Goal: Find specific page/section: Find specific page/section

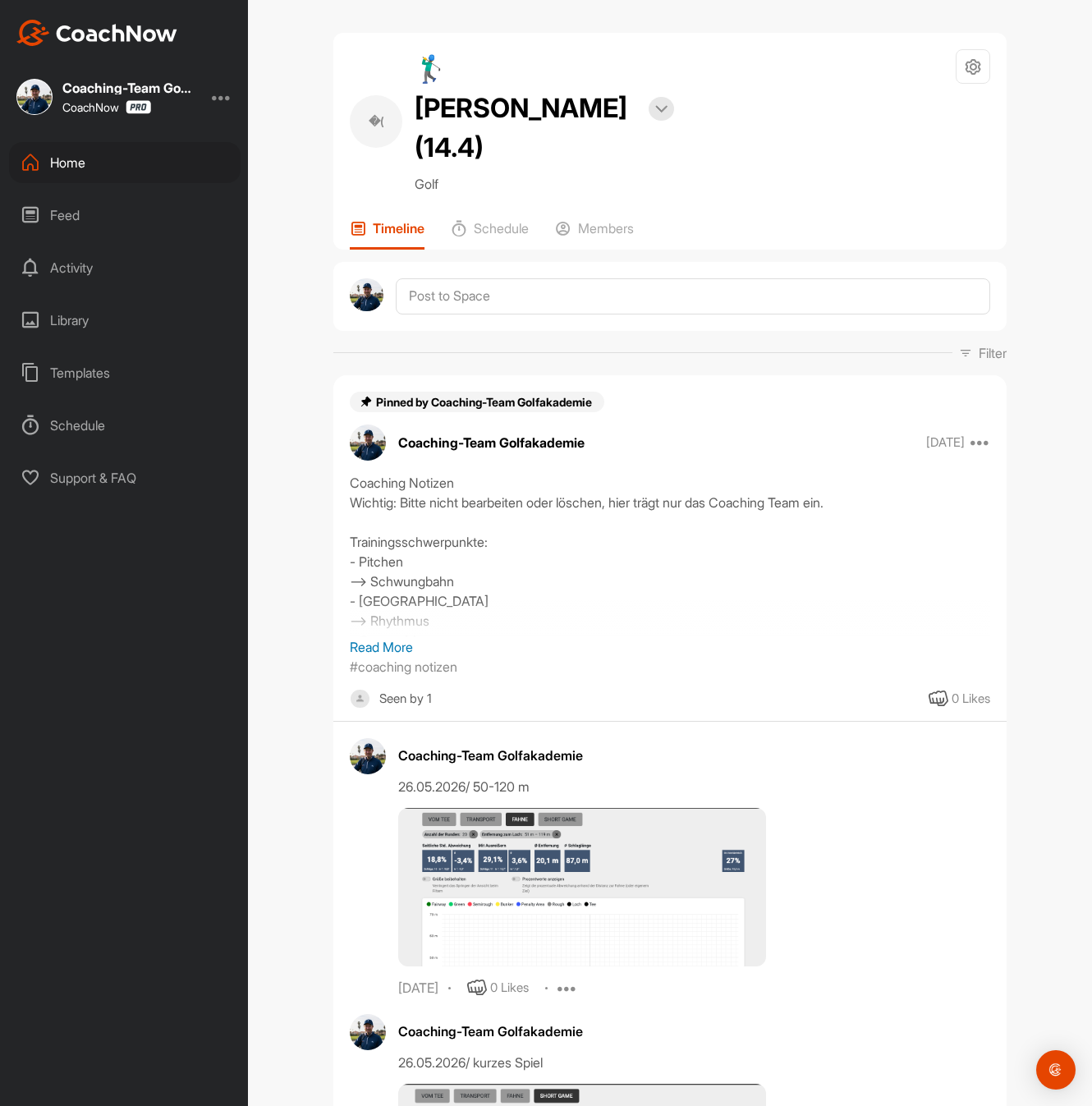
scroll to position [3015, 0]
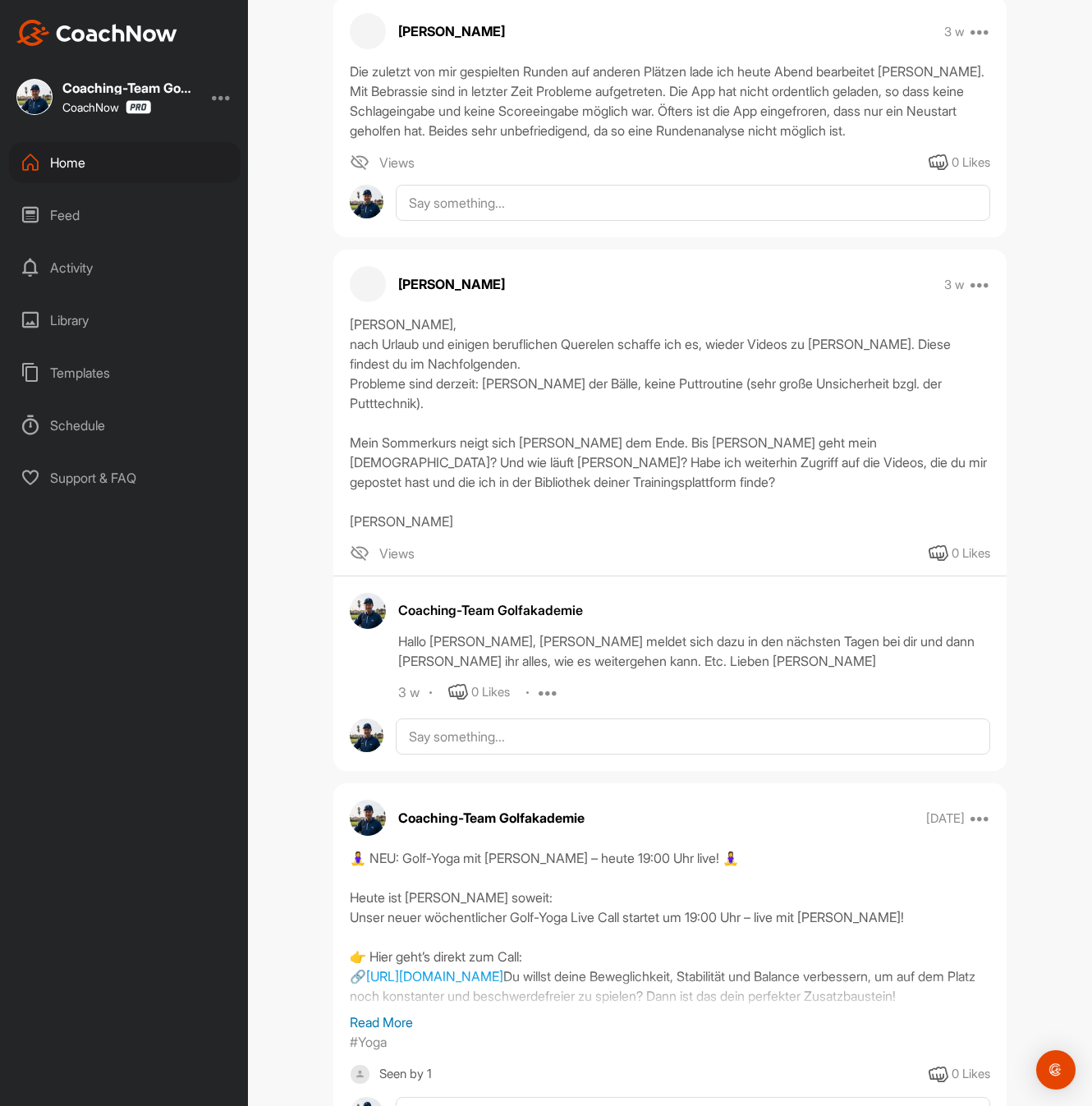
click at [111, 162] on div "Home" at bounding box center [125, 162] width 232 height 41
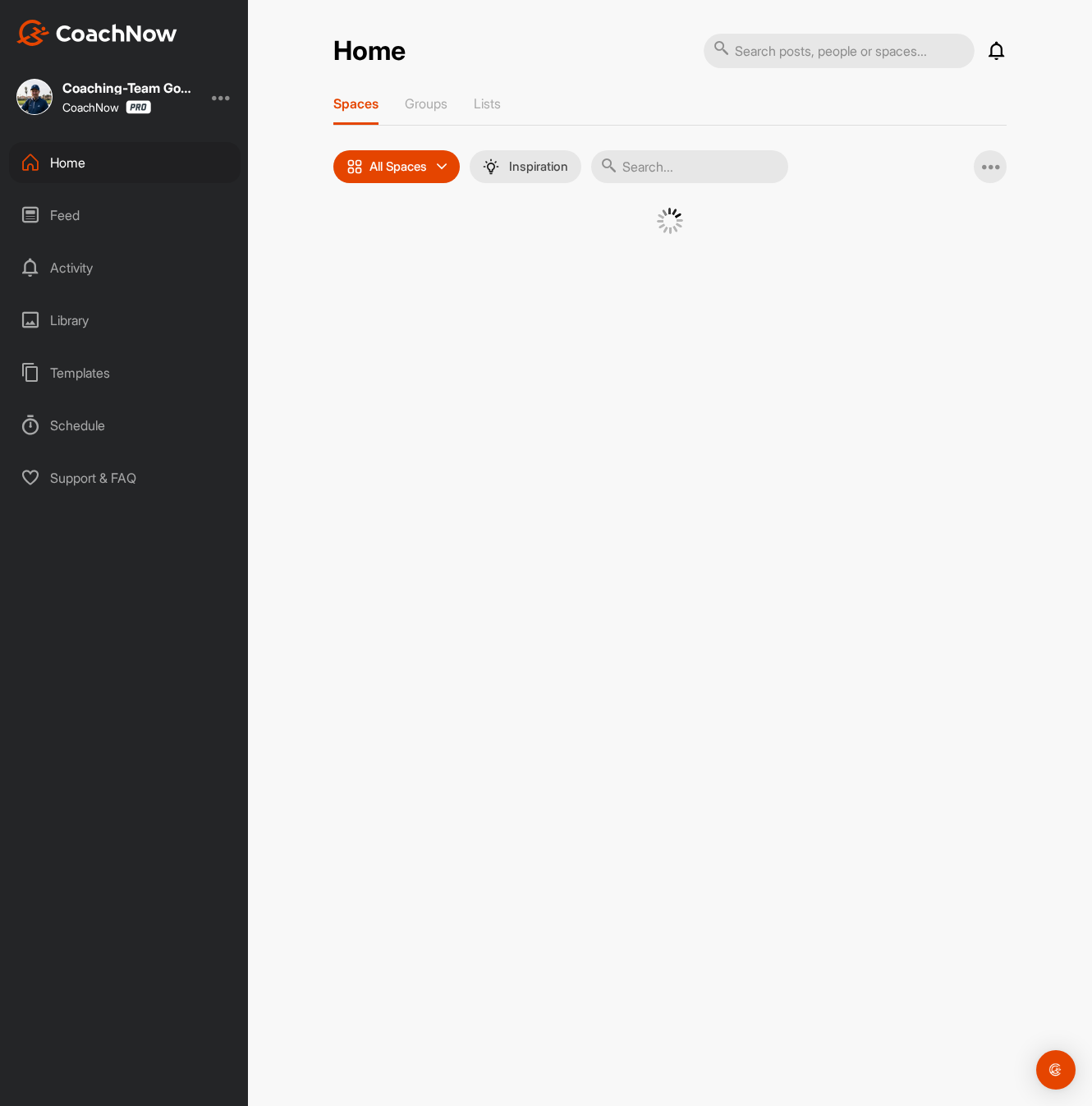
click at [688, 171] on input "text" at bounding box center [690, 167] width 197 height 33
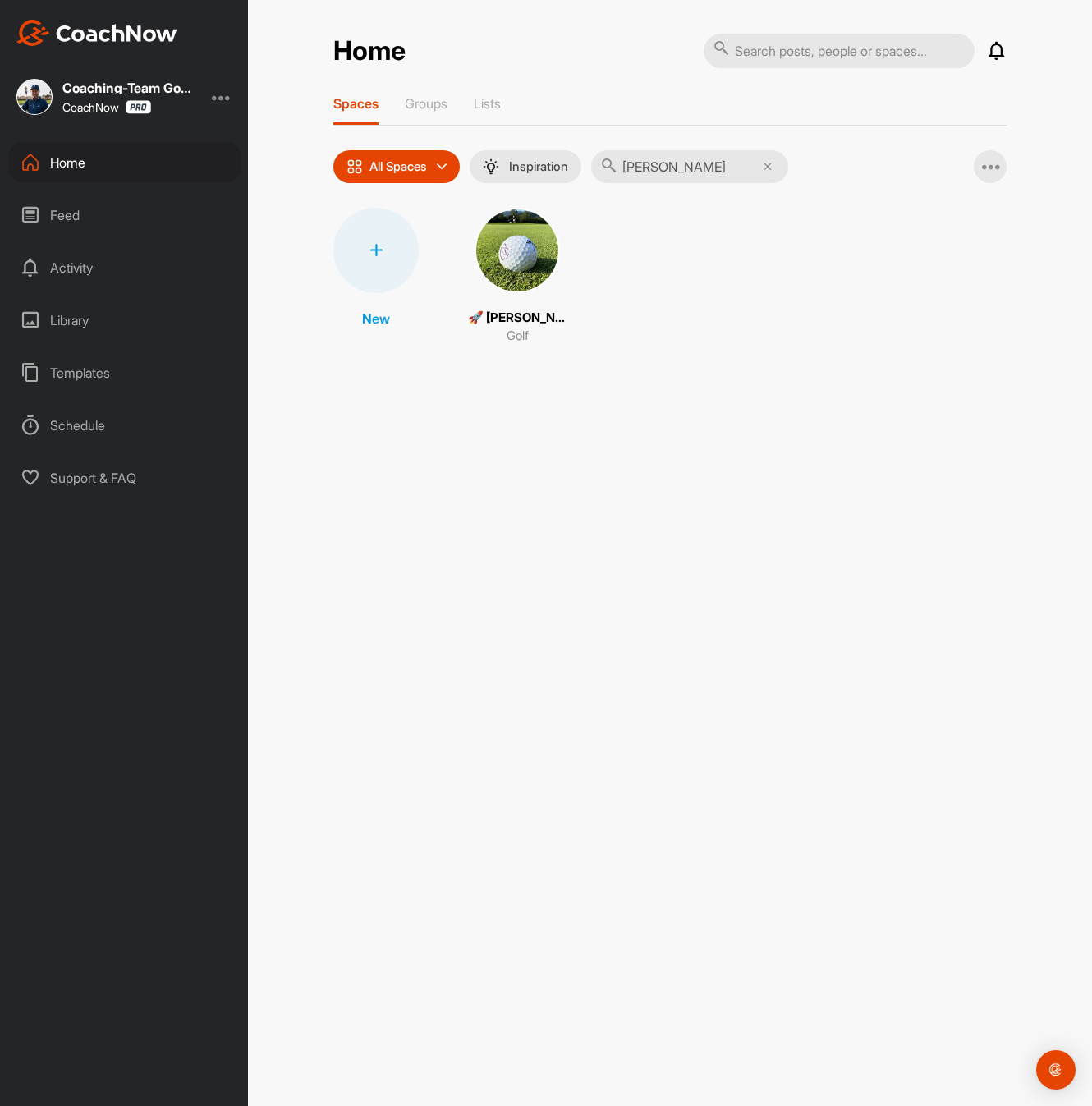
type input "[PERSON_NAME]"
click at [545, 263] on img at bounding box center [517, 250] width 85 height 85
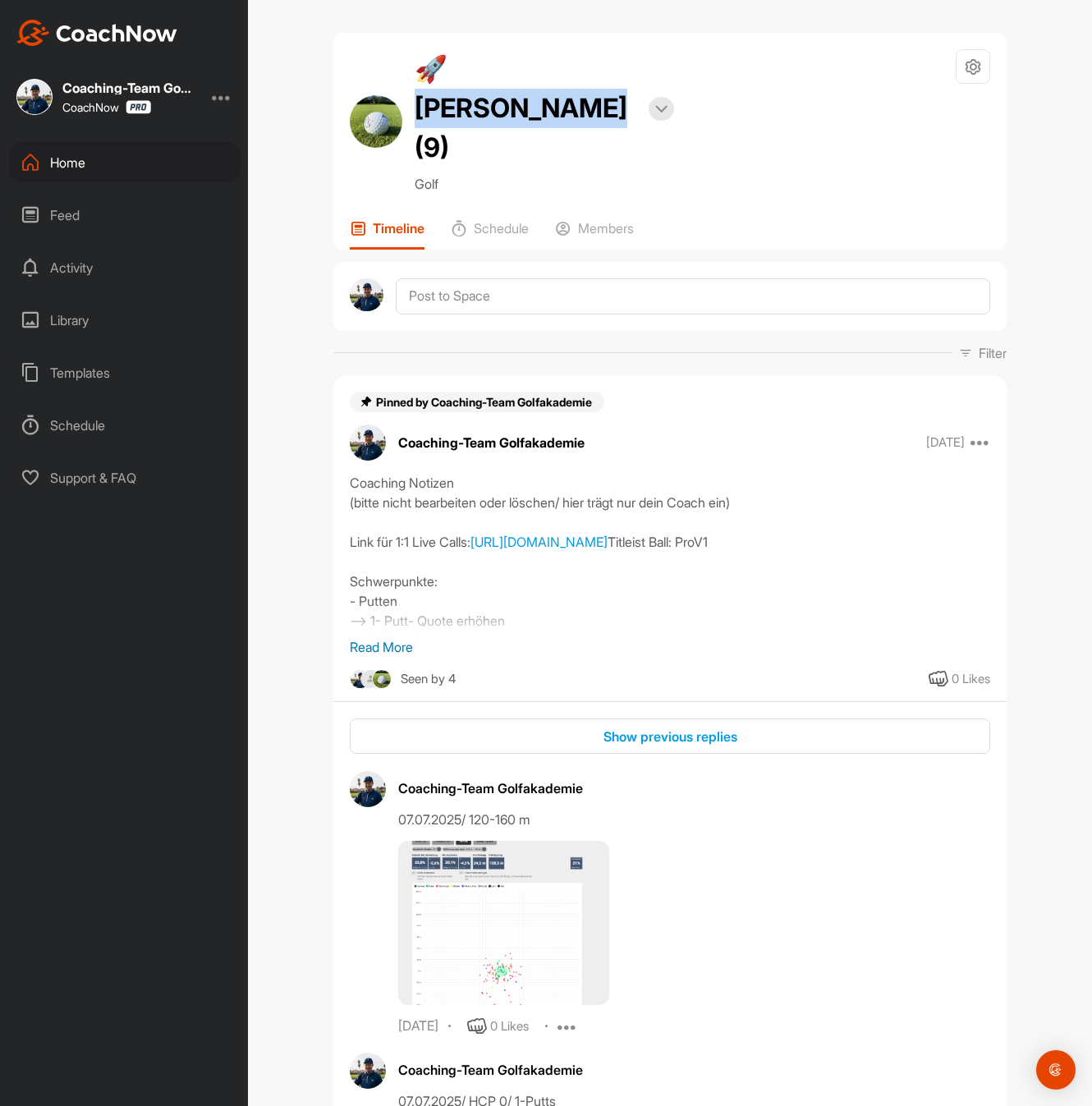
drag, startPoint x: 627, startPoint y: 71, endPoint x: 448, endPoint y: 66, distance: 179.1
click at [443, 66] on h2 "🚀 [PERSON_NAME] (9)" at bounding box center [525, 107] width 221 height 118
copy h2 "[PERSON_NAME]"
click at [386, 637] on p "Read More" at bounding box center [670, 647] width 640 height 20
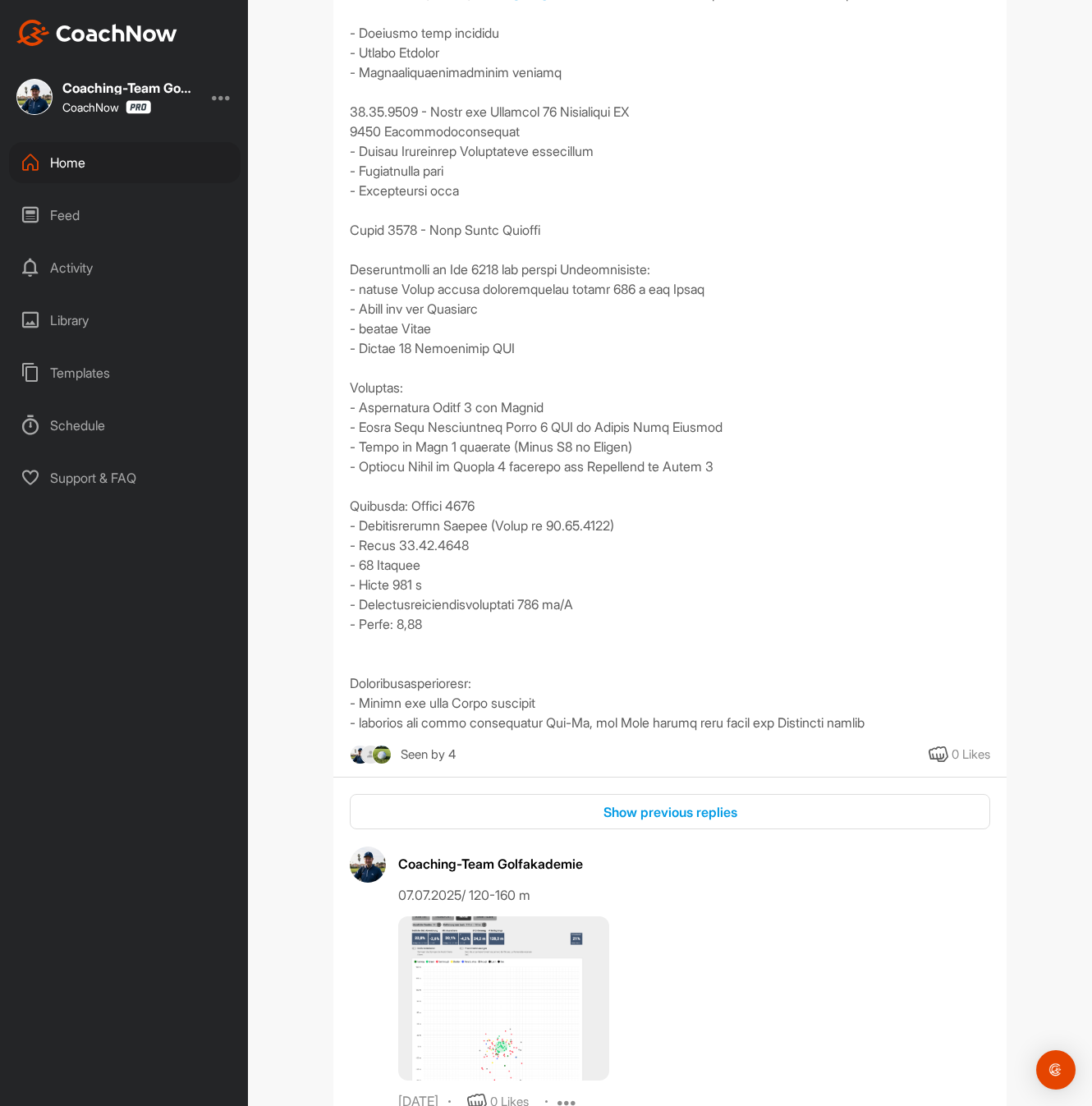
scroll to position [808, 0]
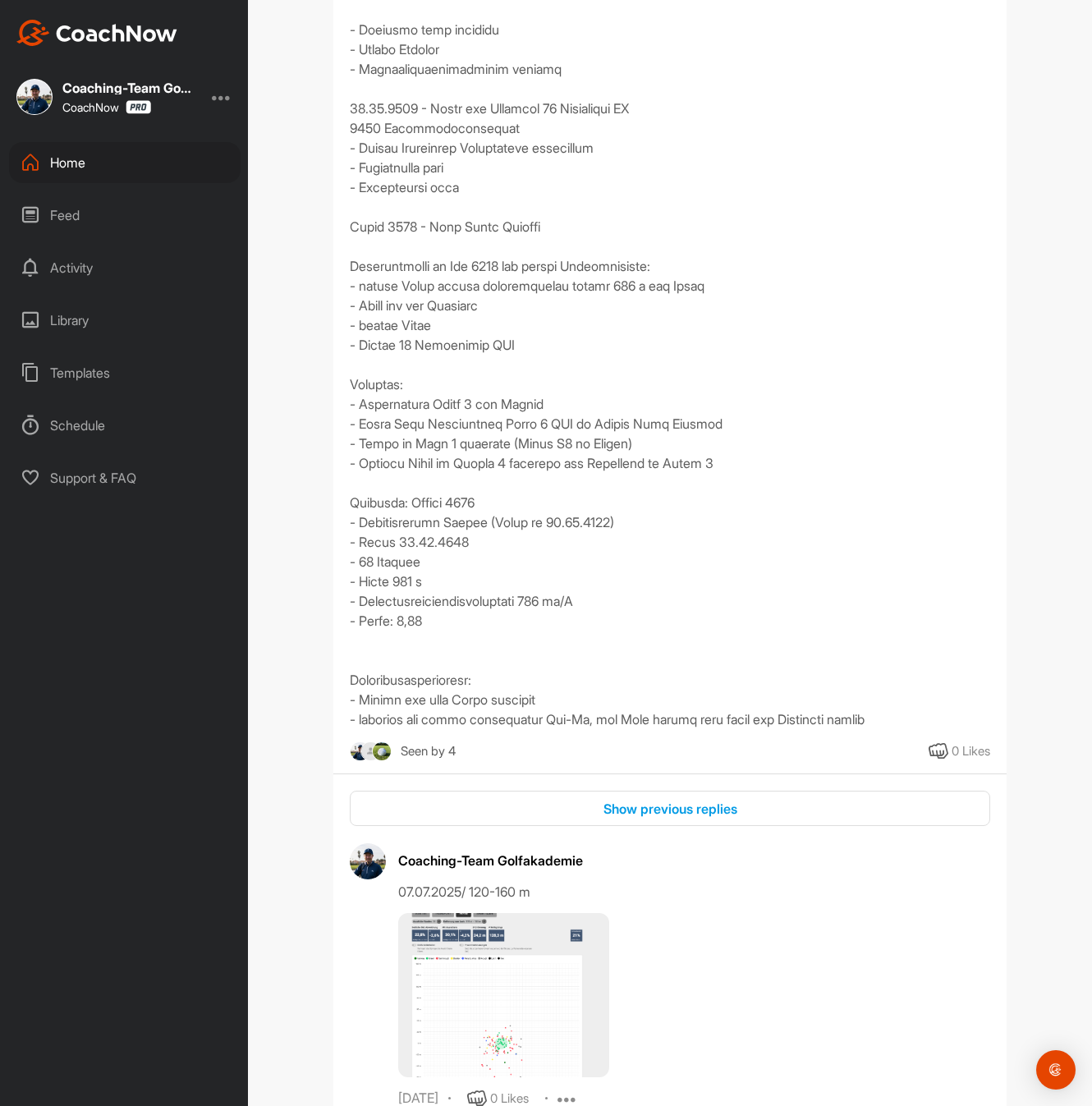
click at [83, 155] on div "Home" at bounding box center [125, 162] width 232 height 41
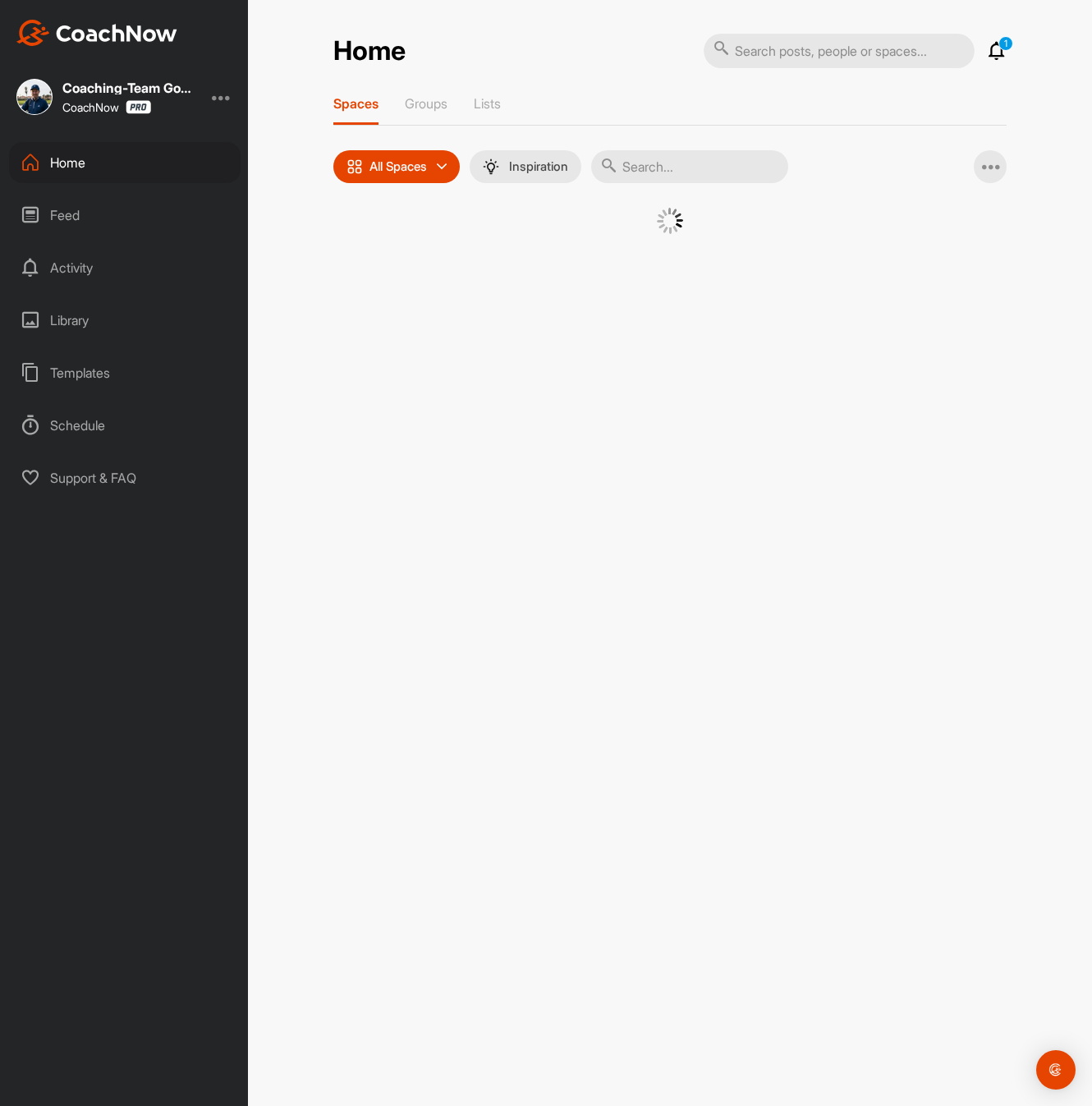
click at [702, 171] on input "text" at bounding box center [690, 167] width 197 height 33
type input "sprengart"
click at [529, 253] on div "�(" at bounding box center [517, 250] width 85 height 85
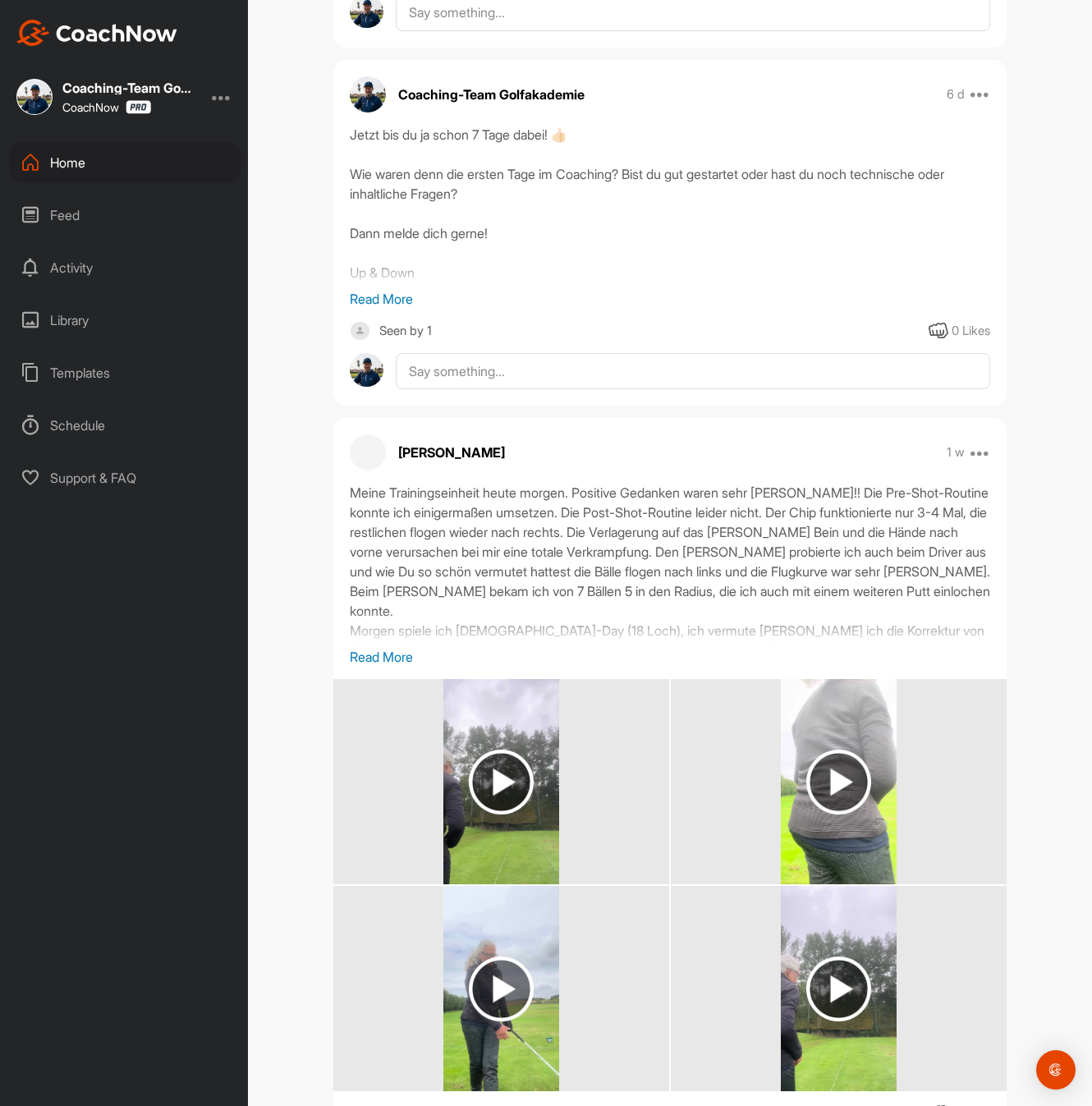
scroll to position [1347, 0]
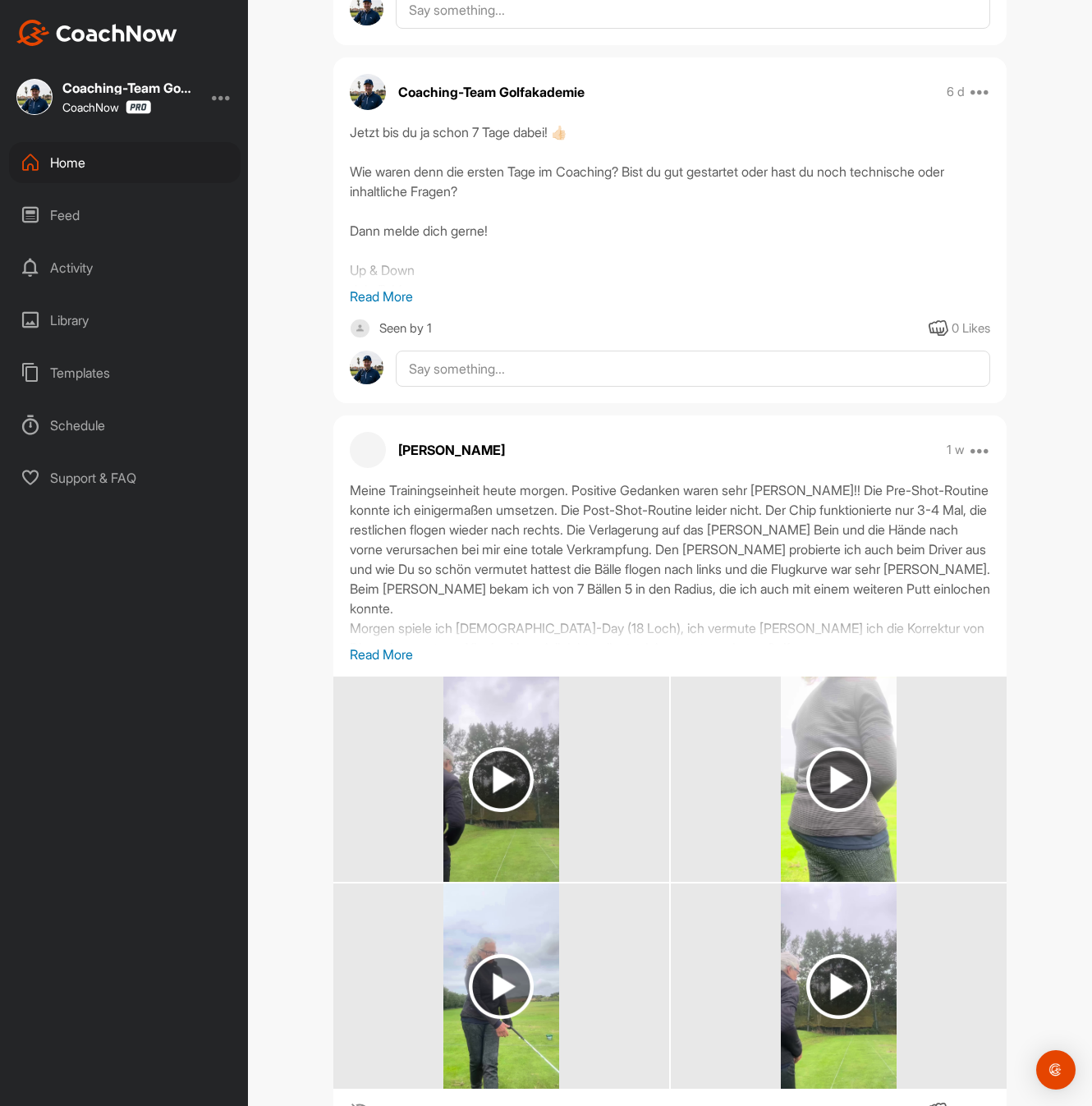
click at [500, 760] on img at bounding box center [501, 779] width 65 height 65
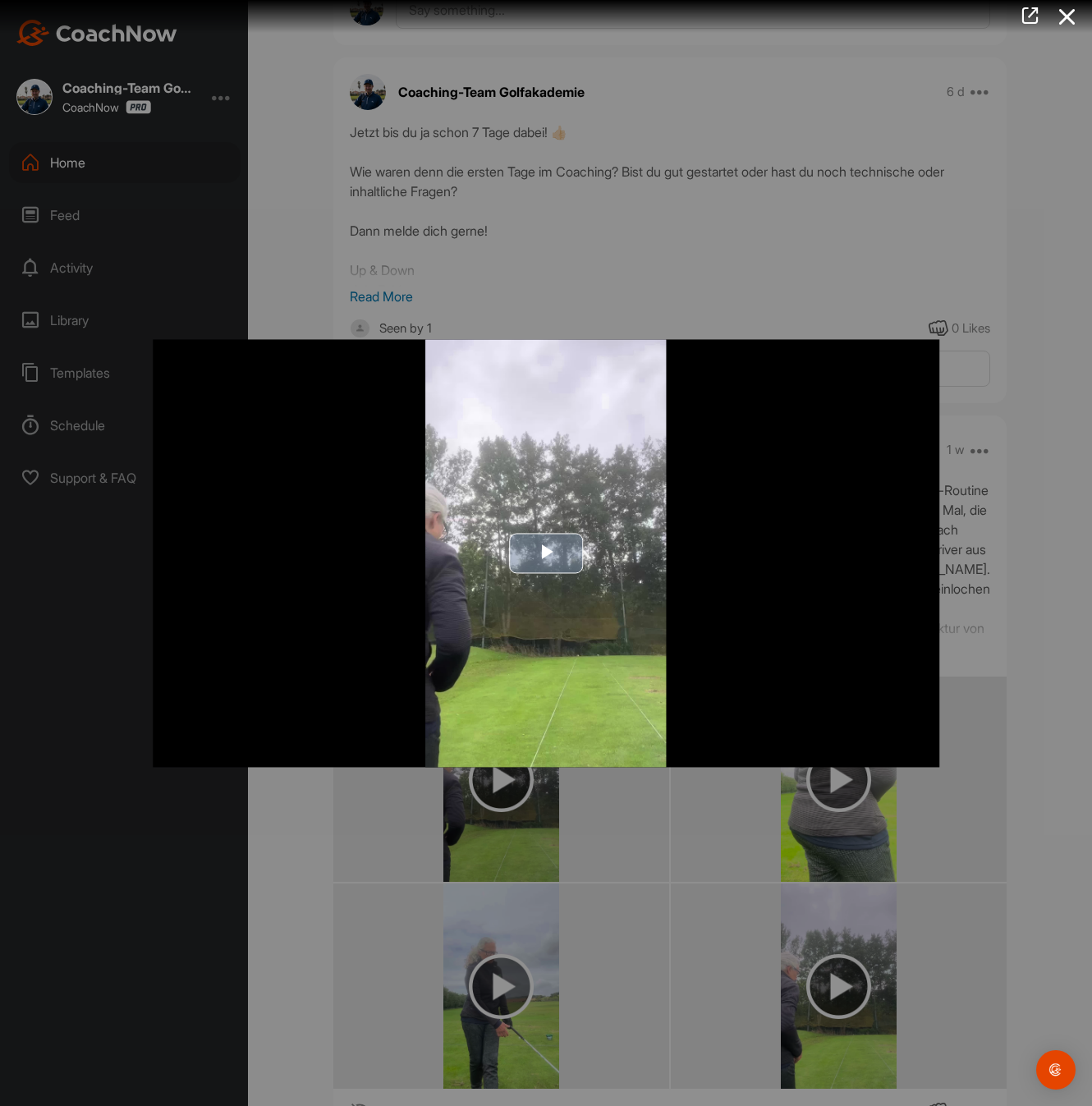
click at [546, 553] on span "Video Player" at bounding box center [546, 553] width 0 height 0
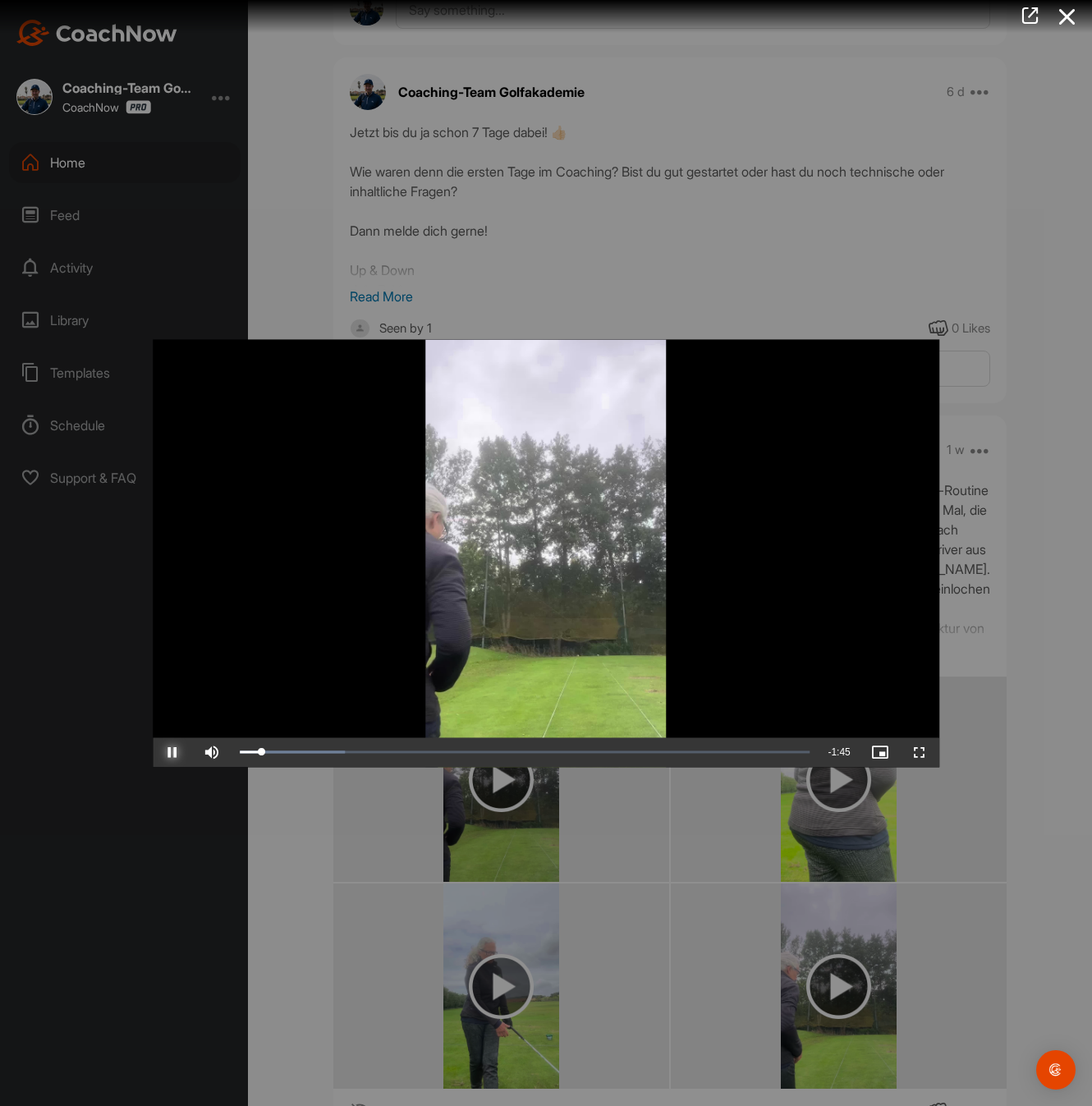
click at [168, 752] on span "Video Player" at bounding box center [172, 752] width 39 height 0
click at [215, 925] on div at bounding box center [546, 553] width 1092 height 1106
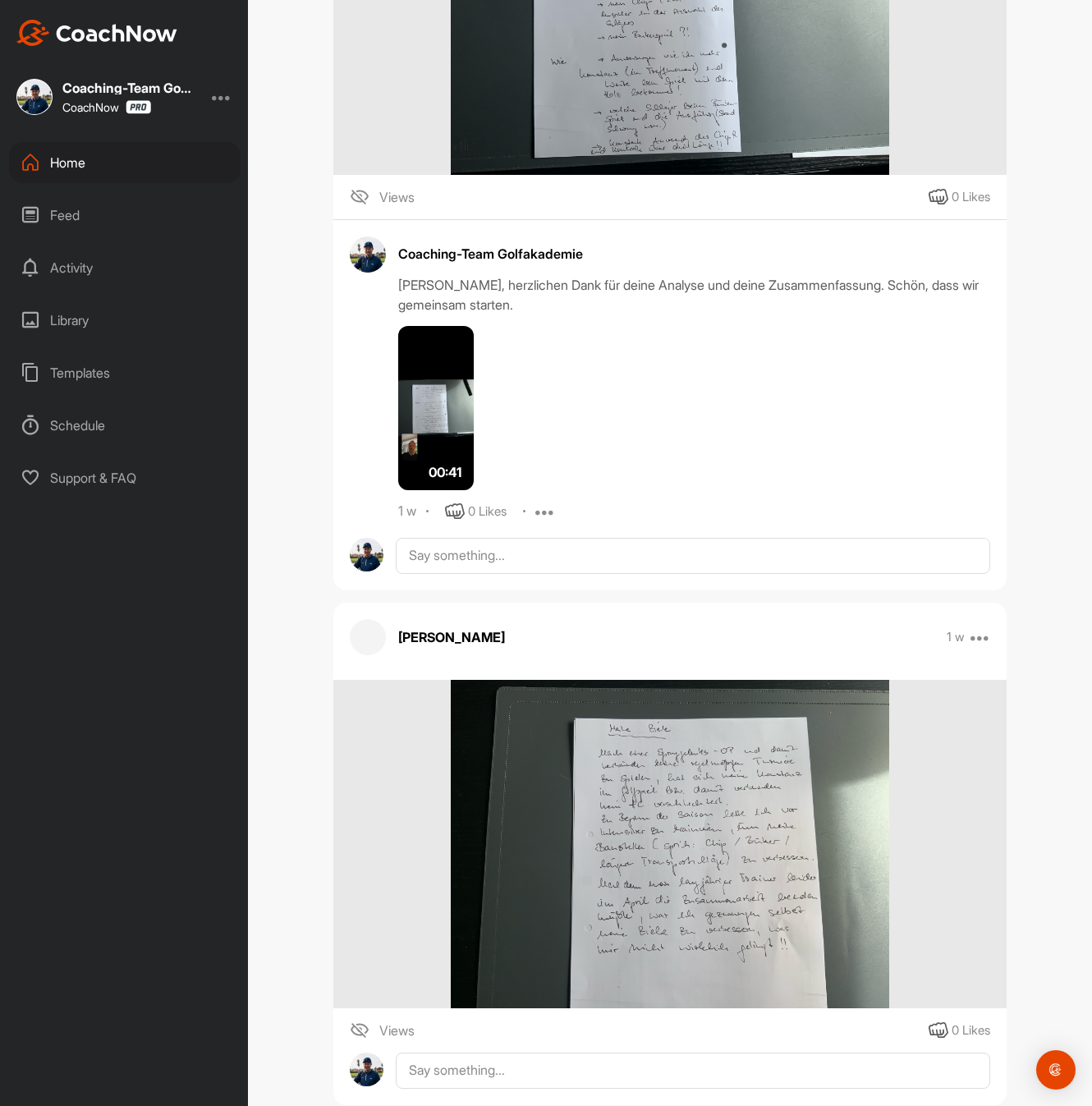
scroll to position [0, 0]
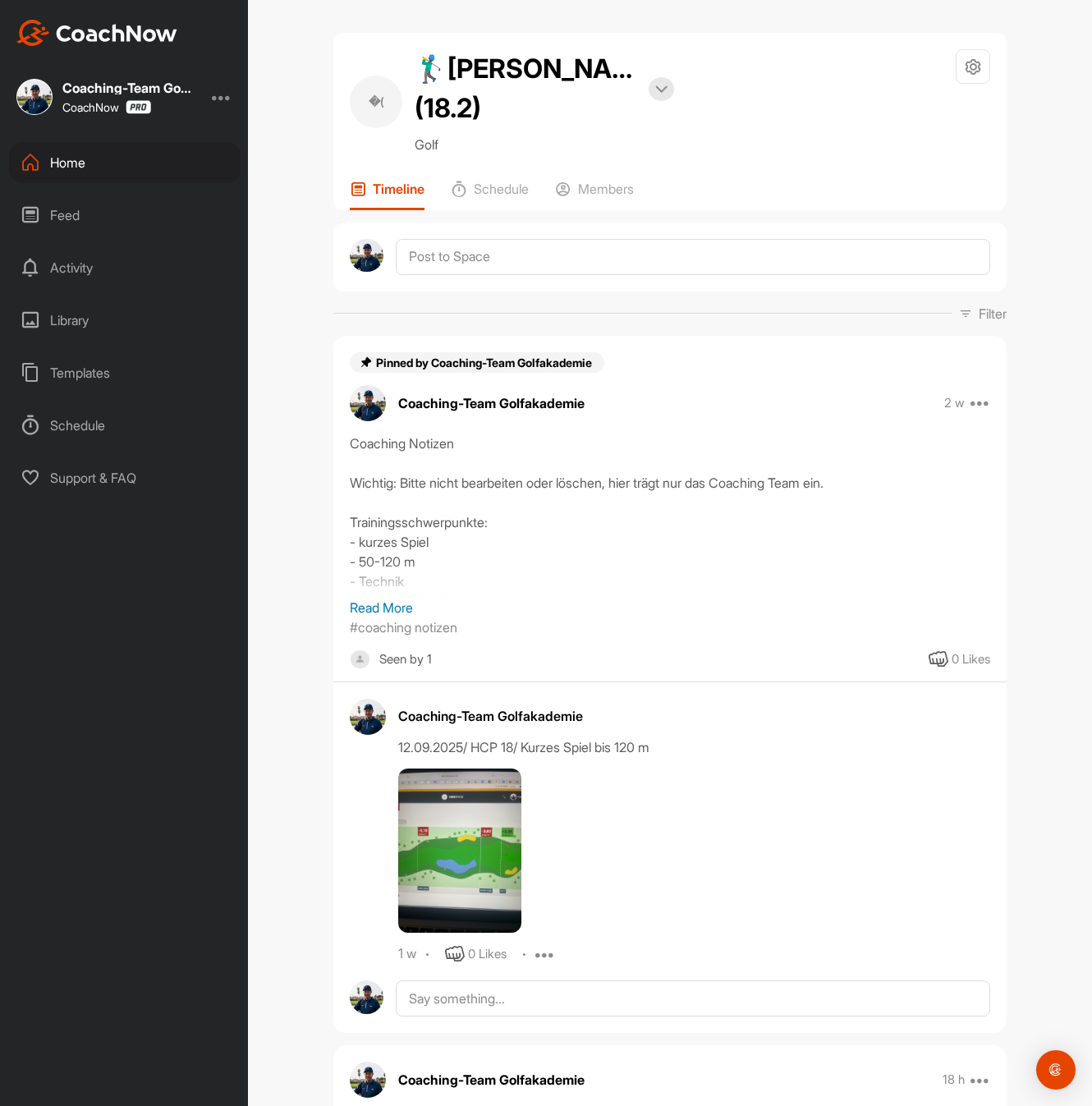
click at [400, 610] on p "Read More" at bounding box center [670, 608] width 640 height 20
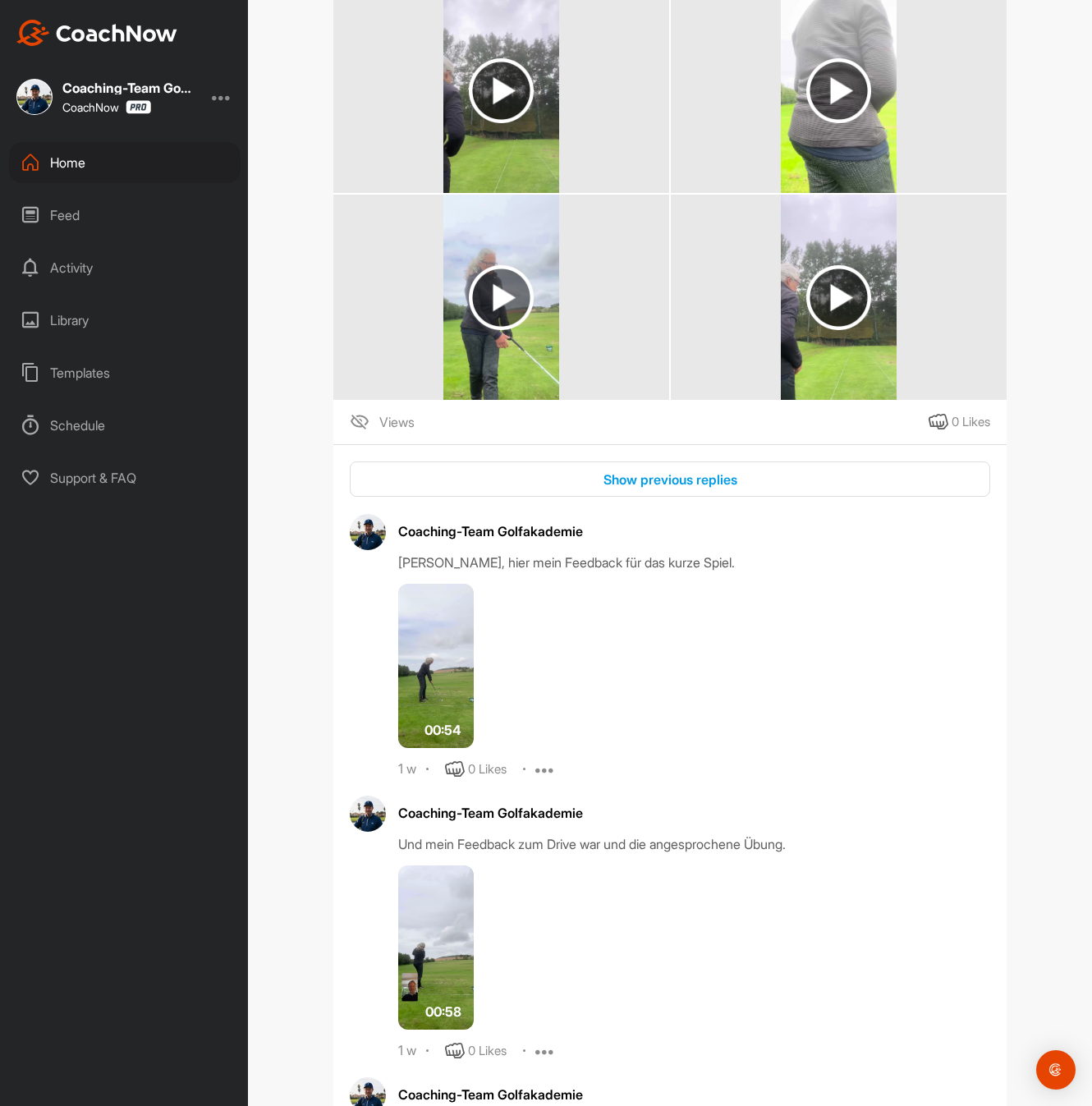
scroll to position [3171, 0]
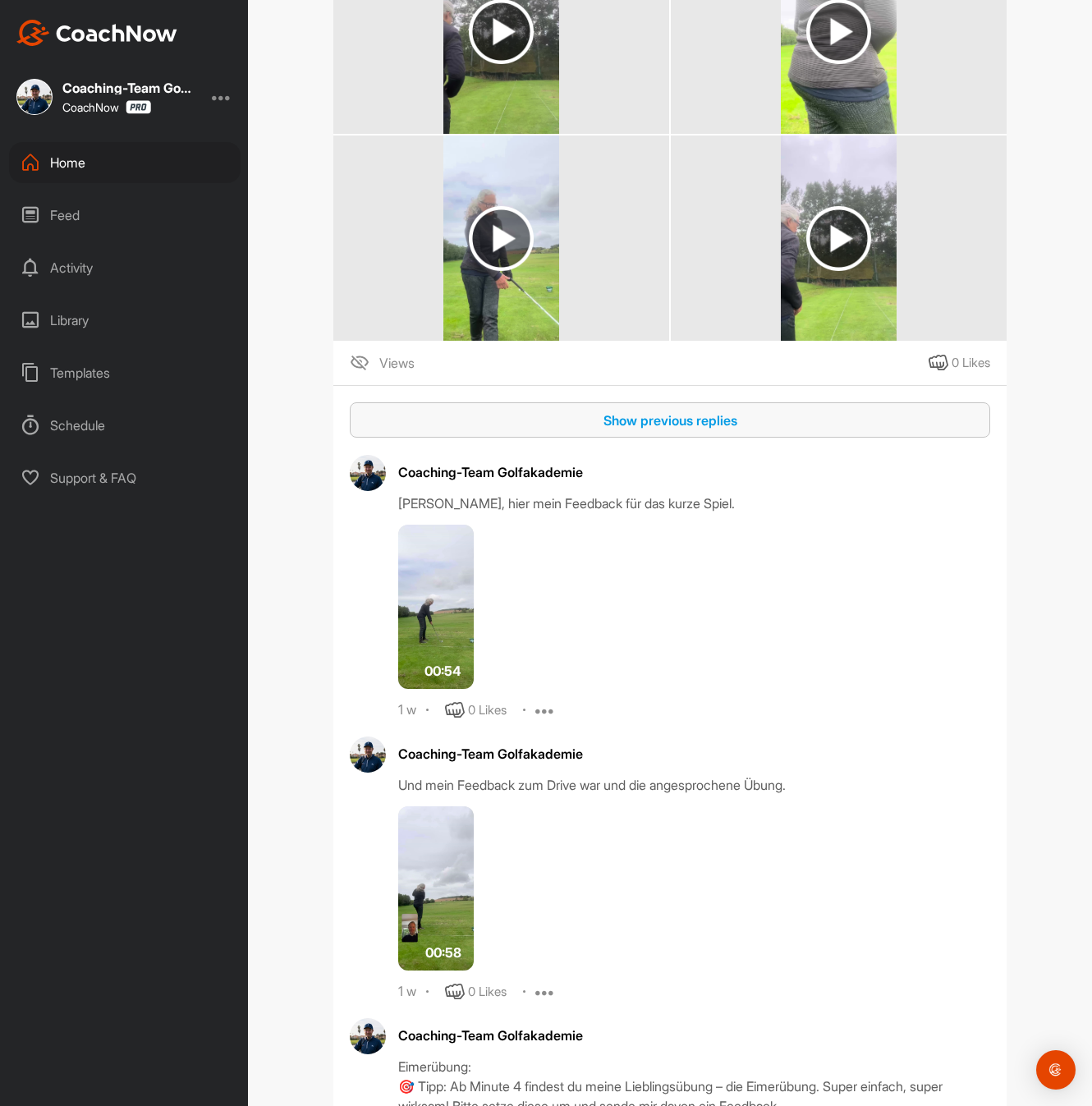
click at [660, 430] on div "Show previous replies" at bounding box center [670, 420] width 615 height 20
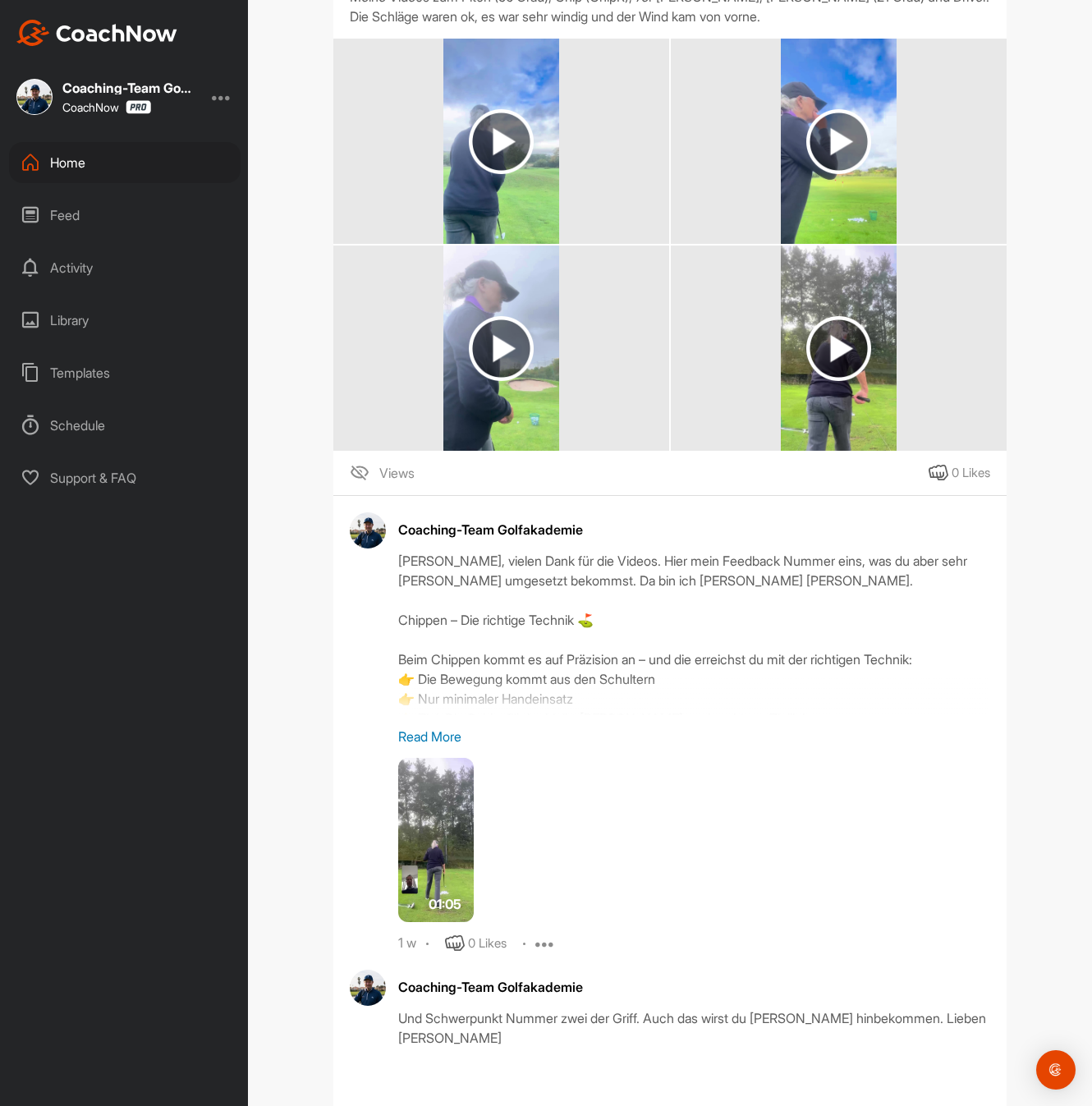
scroll to position [5917, 0]
